Goal: Task Accomplishment & Management: Use online tool/utility

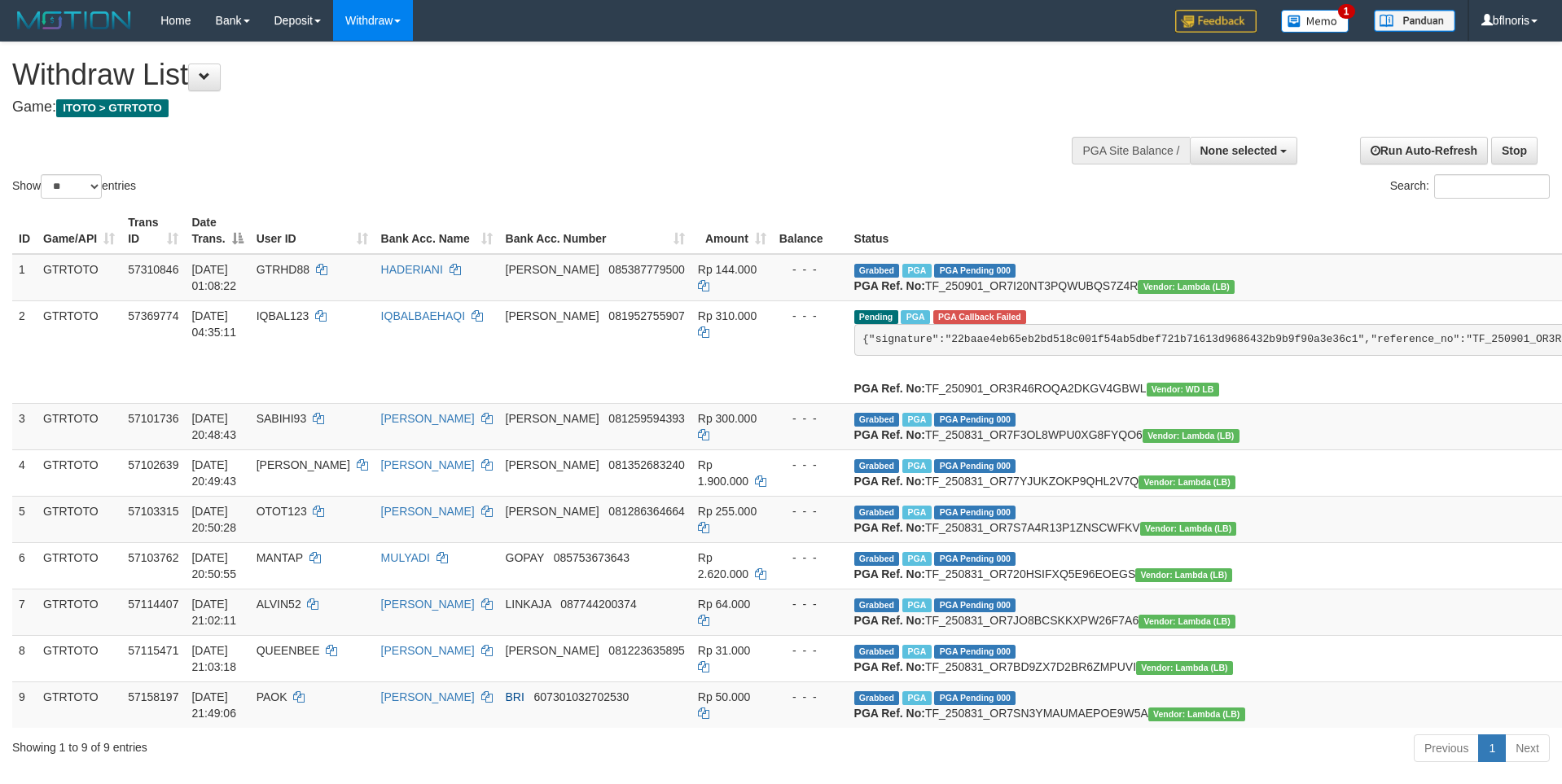
select select
select select "**"
click at [208, 70] on span at bounding box center [204, 76] width 11 height 11
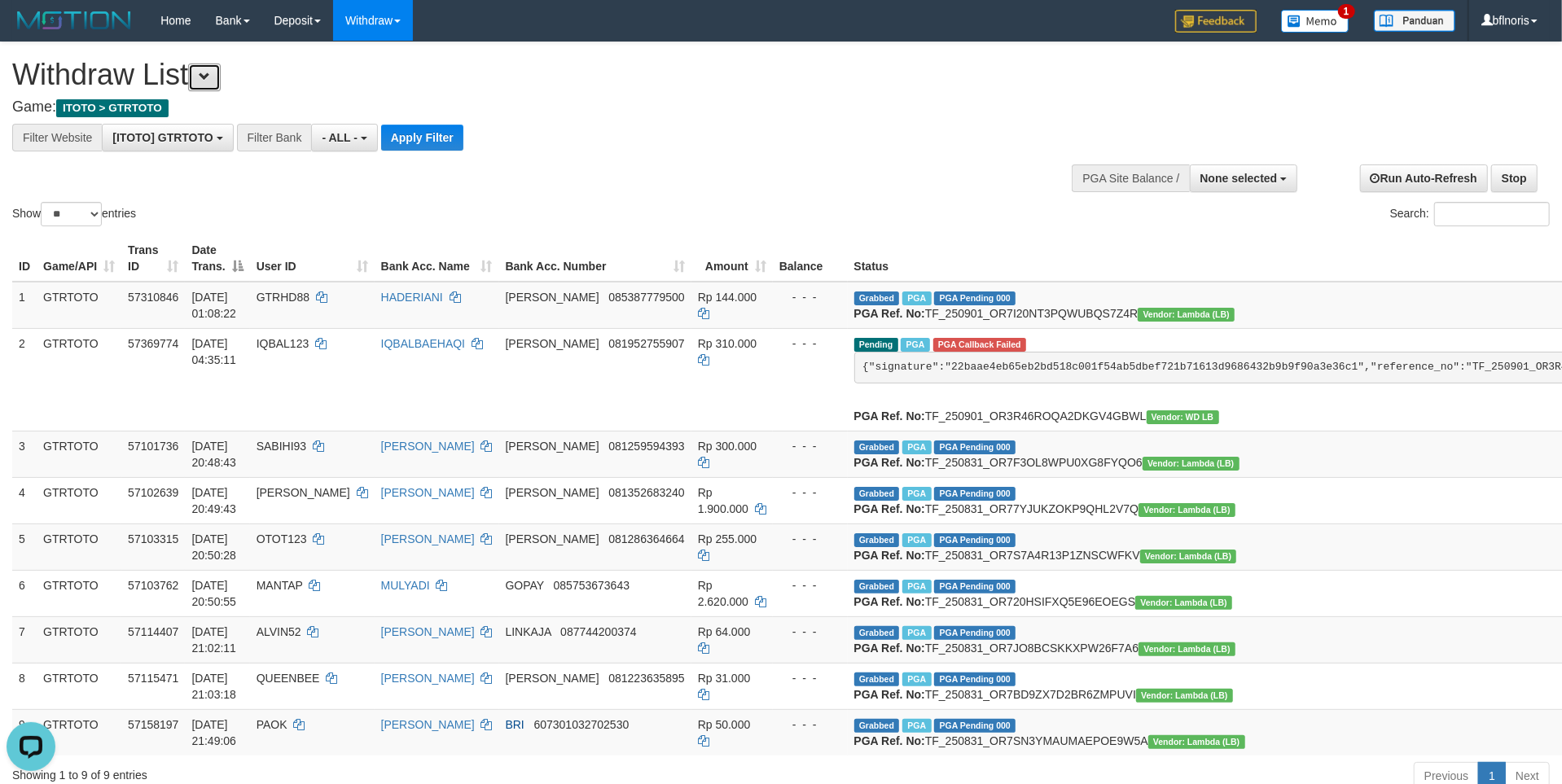
scroll to position [17, 0]
click at [463, 144] on button "Apply Filter" at bounding box center [422, 137] width 82 height 26
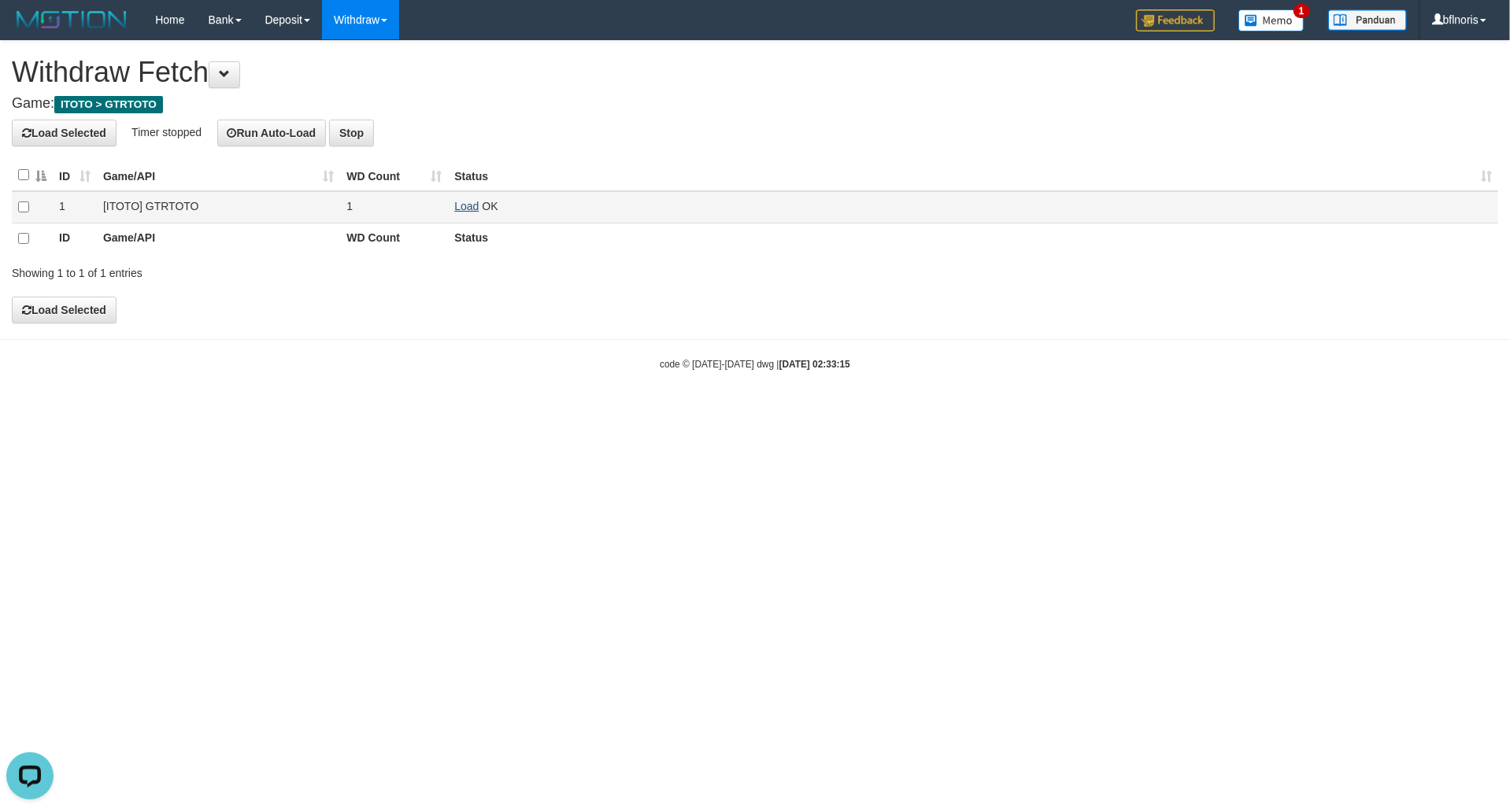
click at [456, 213] on link "Load" at bounding box center [466, 206] width 25 height 13
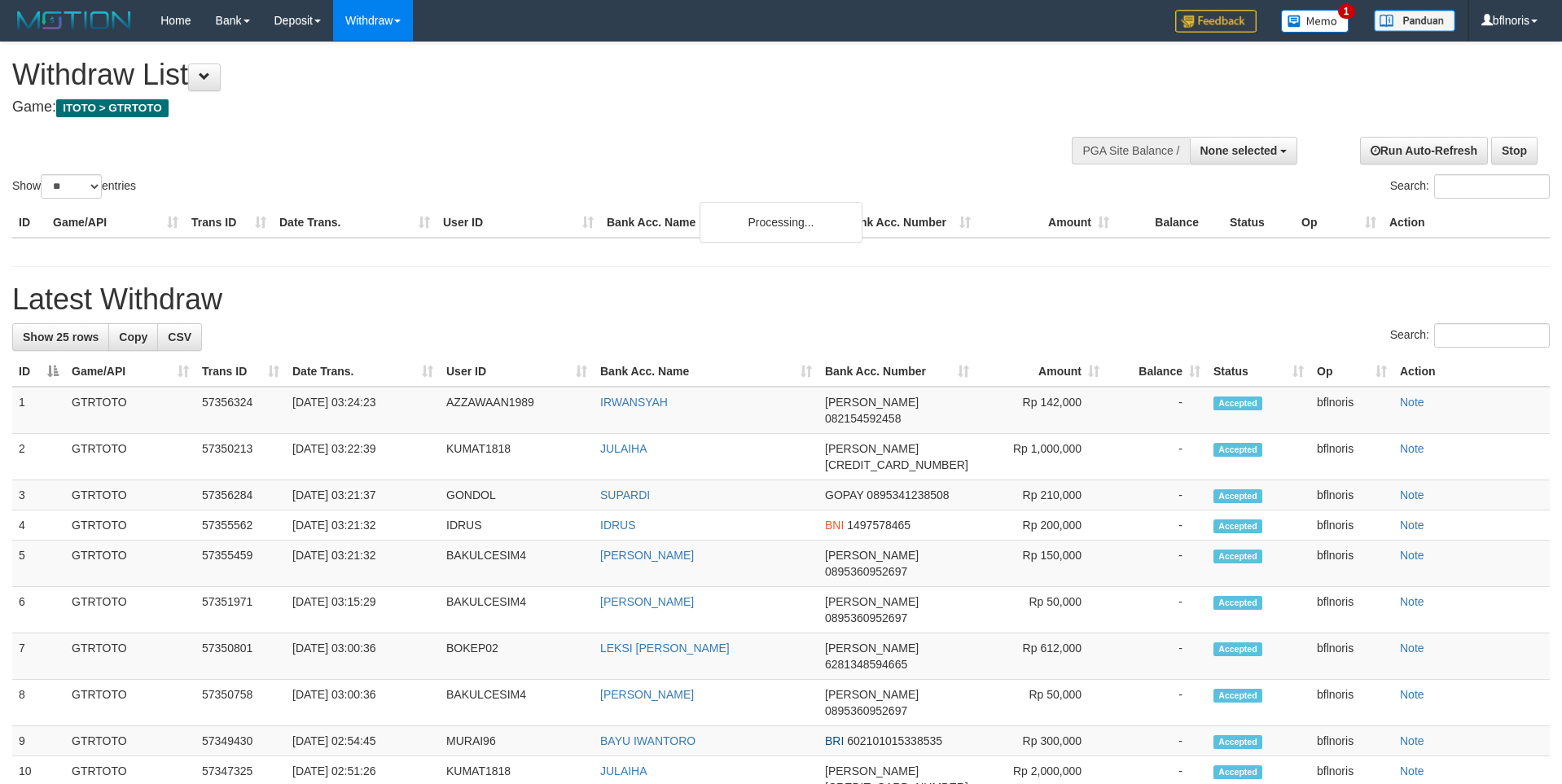
select select
select select "**"
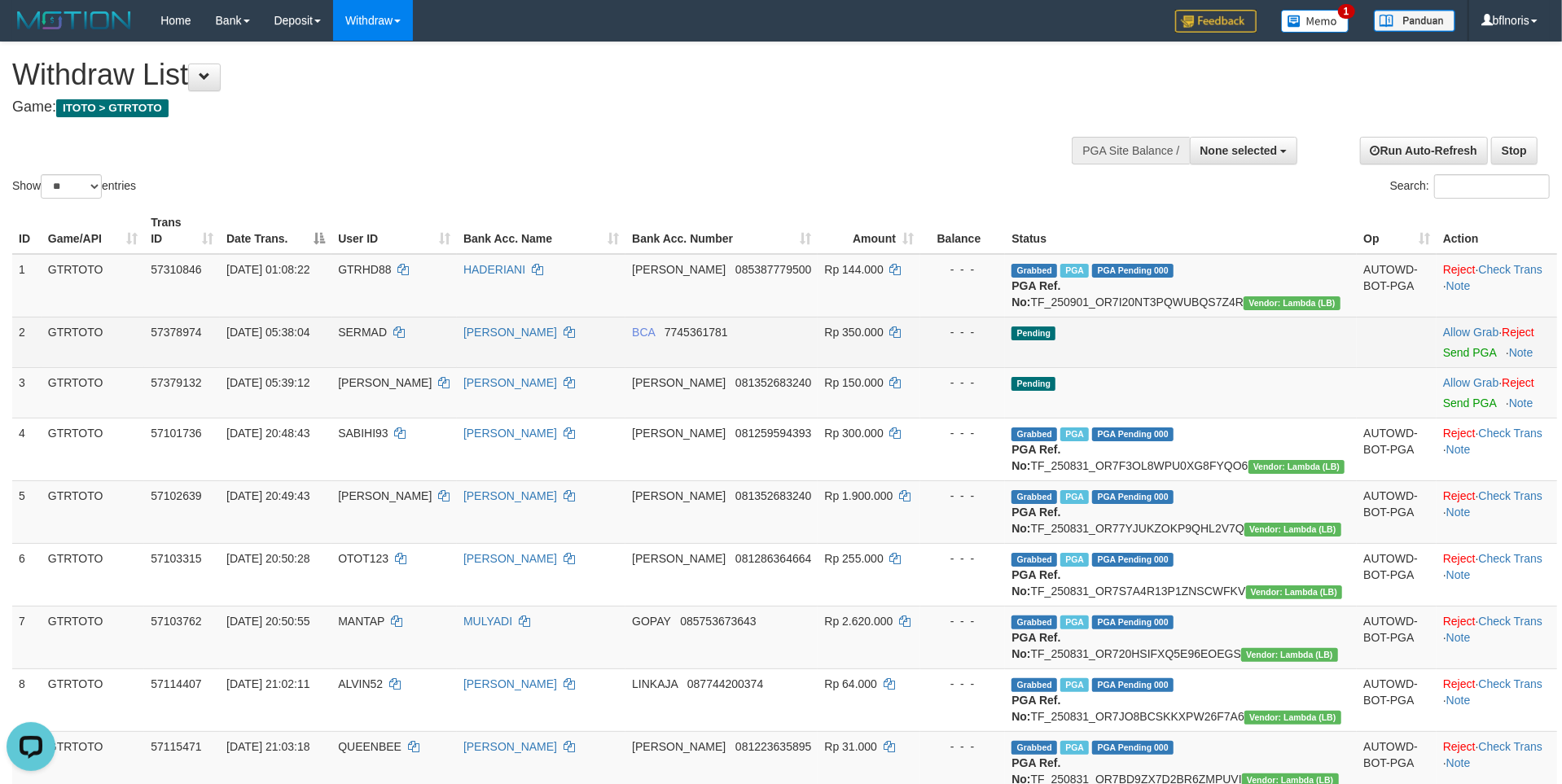
click at [1265, 367] on td "Pending" at bounding box center [1181, 342] width 352 height 50
click at [1443, 359] on link "Send PGA" at bounding box center [1469, 352] width 53 height 13
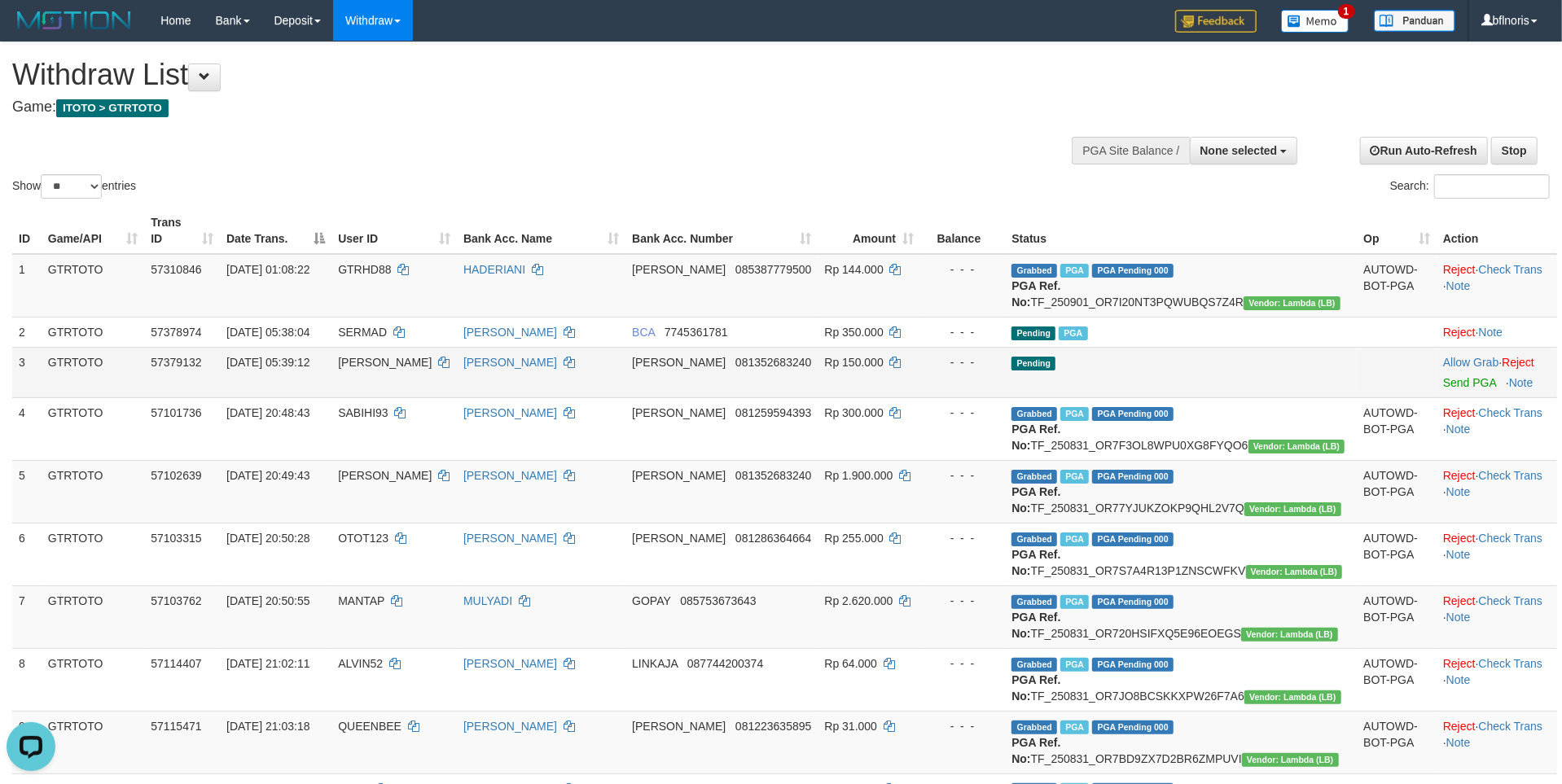
click at [1449, 397] on td "Allow Grab · Reject Send PGA · Note" at bounding box center [1497, 372] width 121 height 50
click at [1449, 389] on link "Send PGA" at bounding box center [1469, 382] width 53 height 13
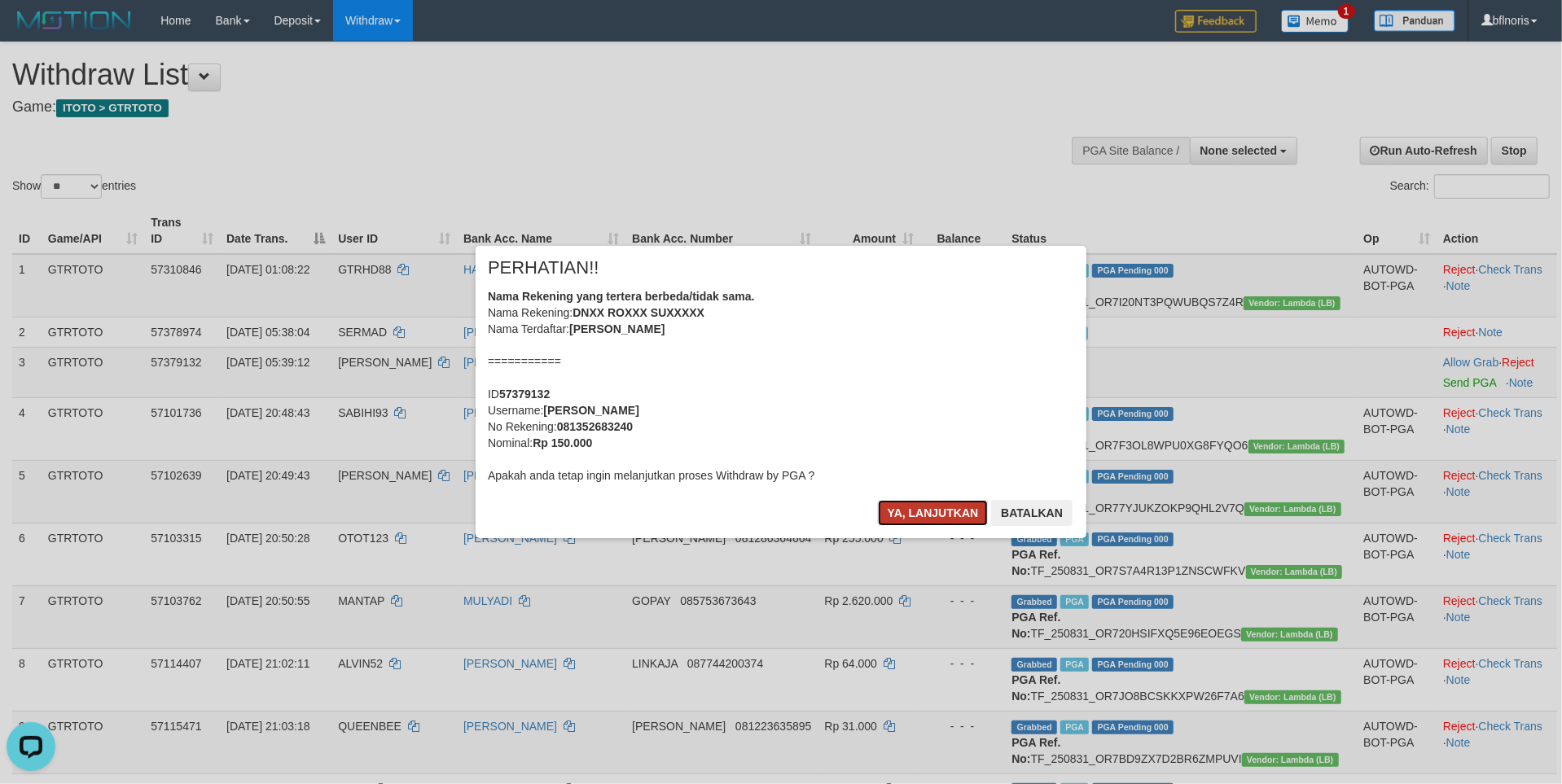
click at [878, 526] on button "Ya, lanjutkan" at bounding box center [934, 514] width 111 height 26
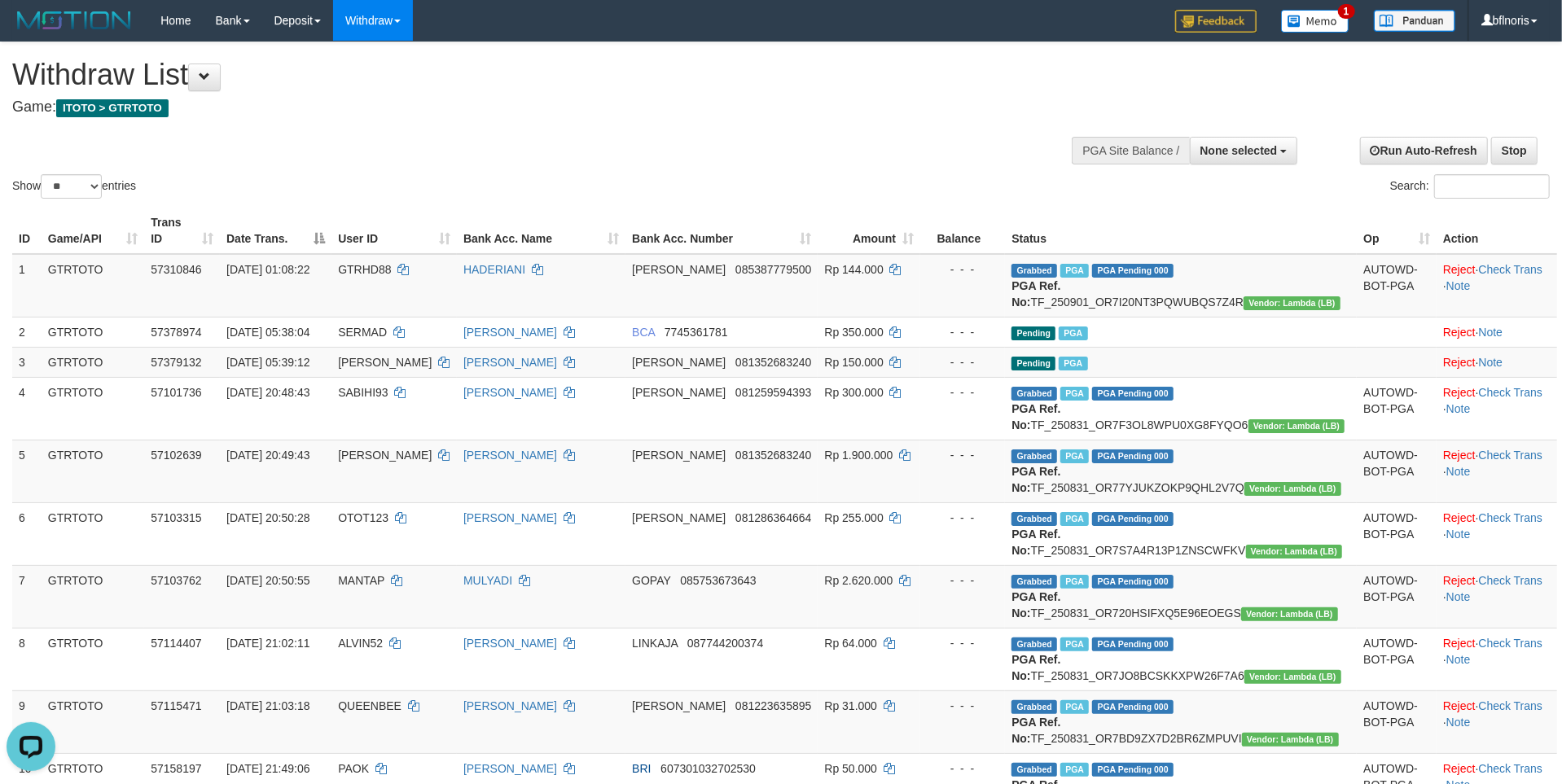
click at [1048, 202] on div "Show ** ** ** *** entries Search:" at bounding box center [781, 122] width 1562 height 159
click at [1325, 347] on td "Pending PGA" at bounding box center [1181, 332] width 352 height 30
click at [221, 85] on button at bounding box center [204, 77] width 33 height 27
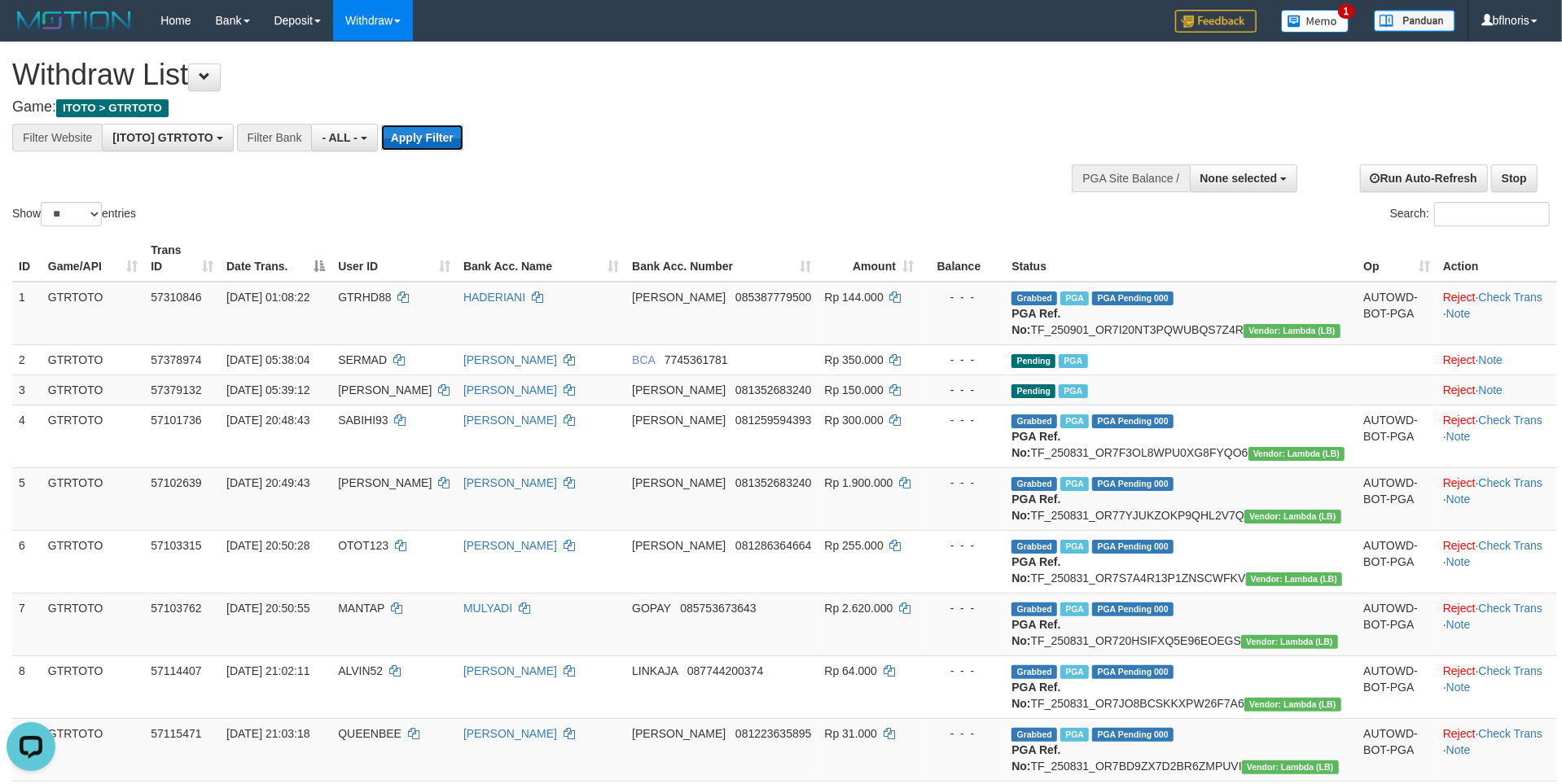
click at [463, 149] on button "Apply Filter" at bounding box center [422, 137] width 82 height 26
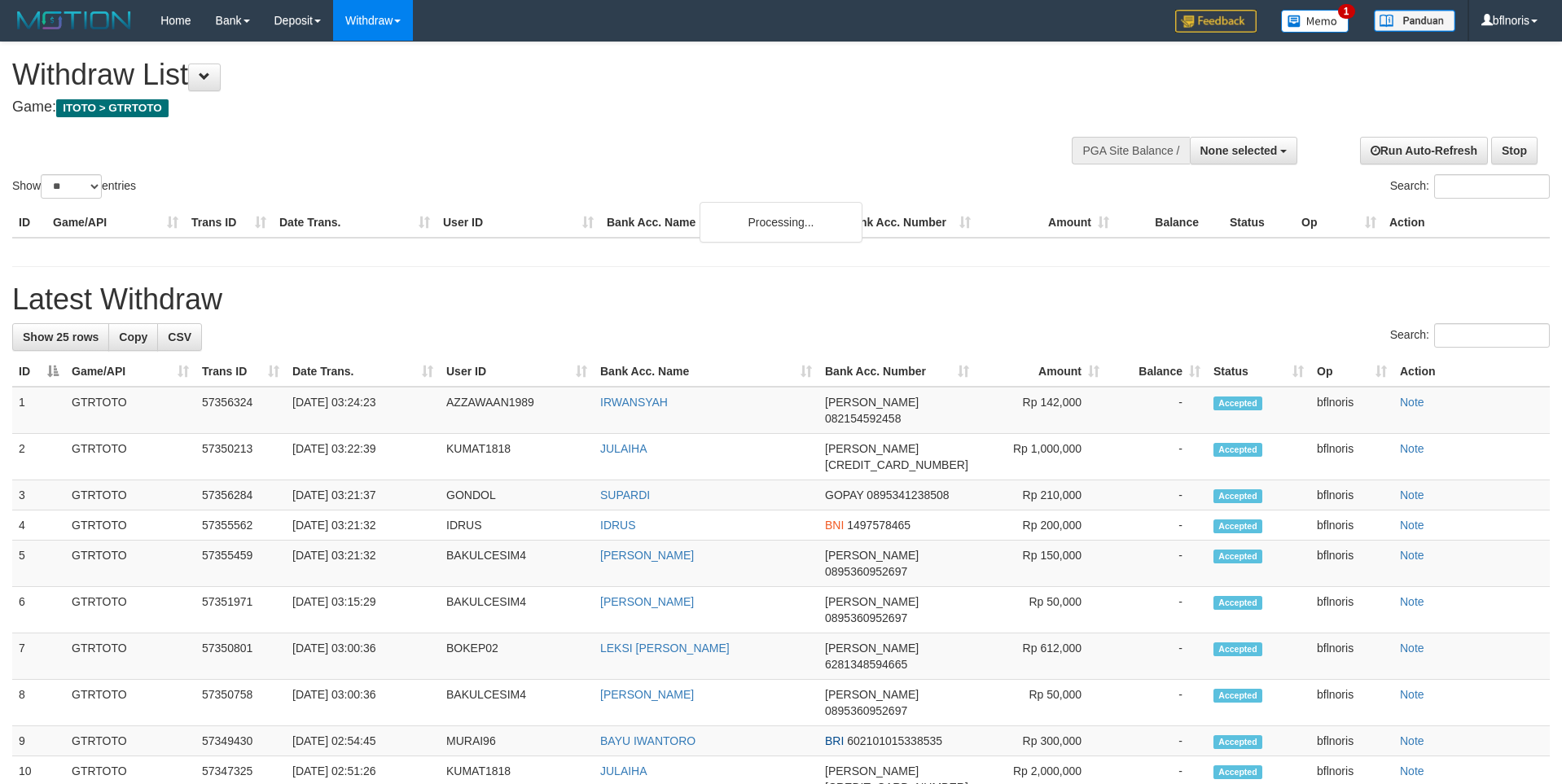
select select
select select "**"
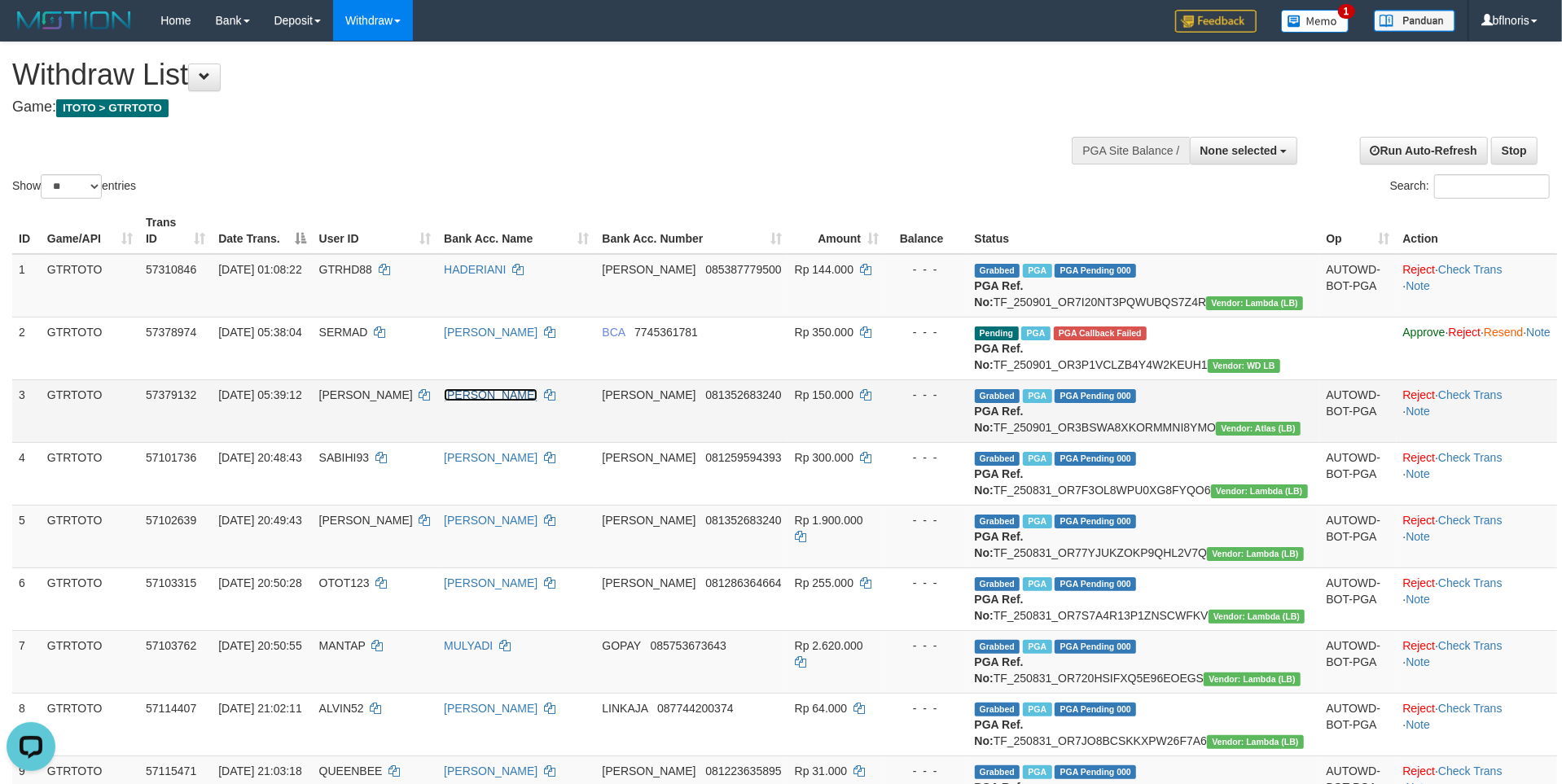
click at [444, 402] on link "[PERSON_NAME]" at bounding box center [491, 395] width 93 height 13
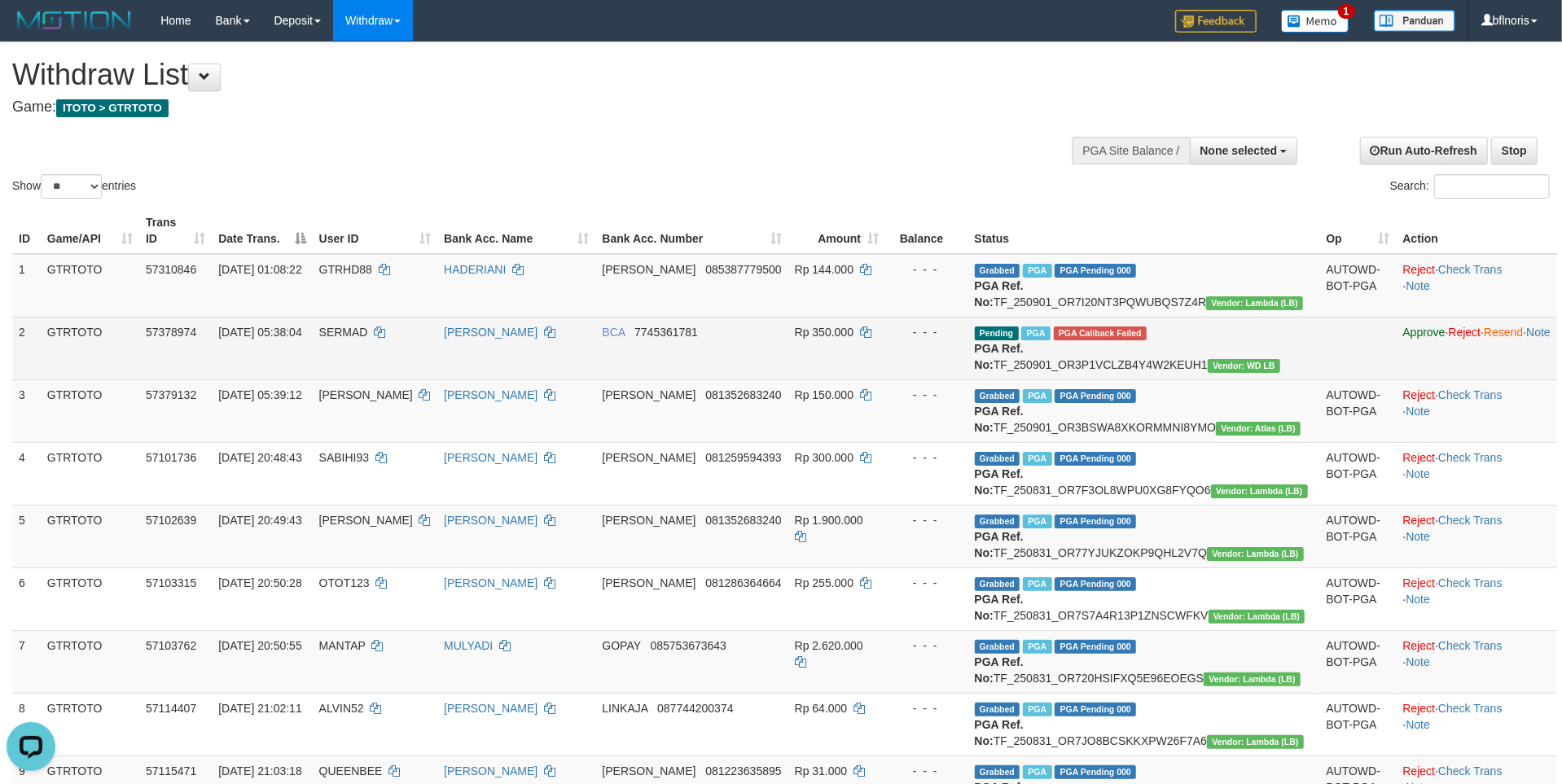
click at [598, 380] on td "BCA 7745361781" at bounding box center [692, 348] width 192 height 63
